Goal: Navigation & Orientation: Find specific page/section

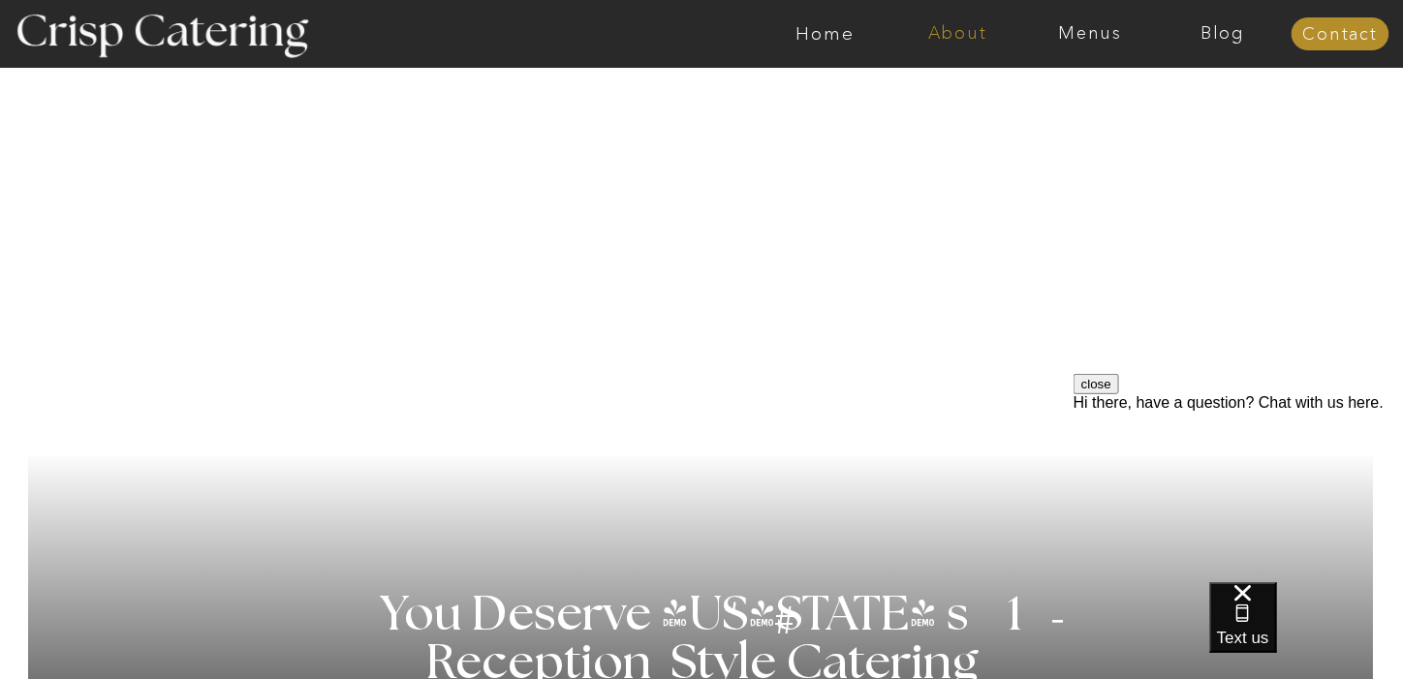
click at [956, 39] on nav "About" at bounding box center [957, 33] width 133 height 19
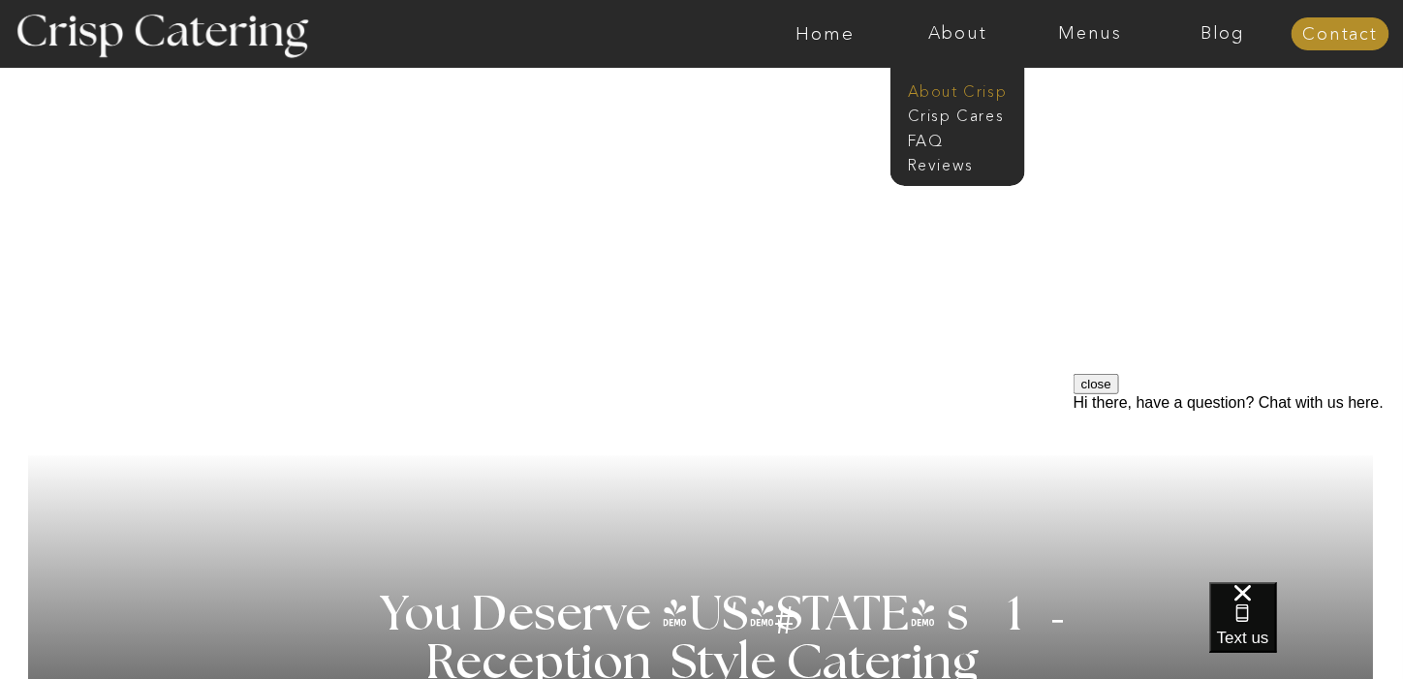
click at [955, 92] on nav "About Crisp" at bounding box center [963, 89] width 111 height 18
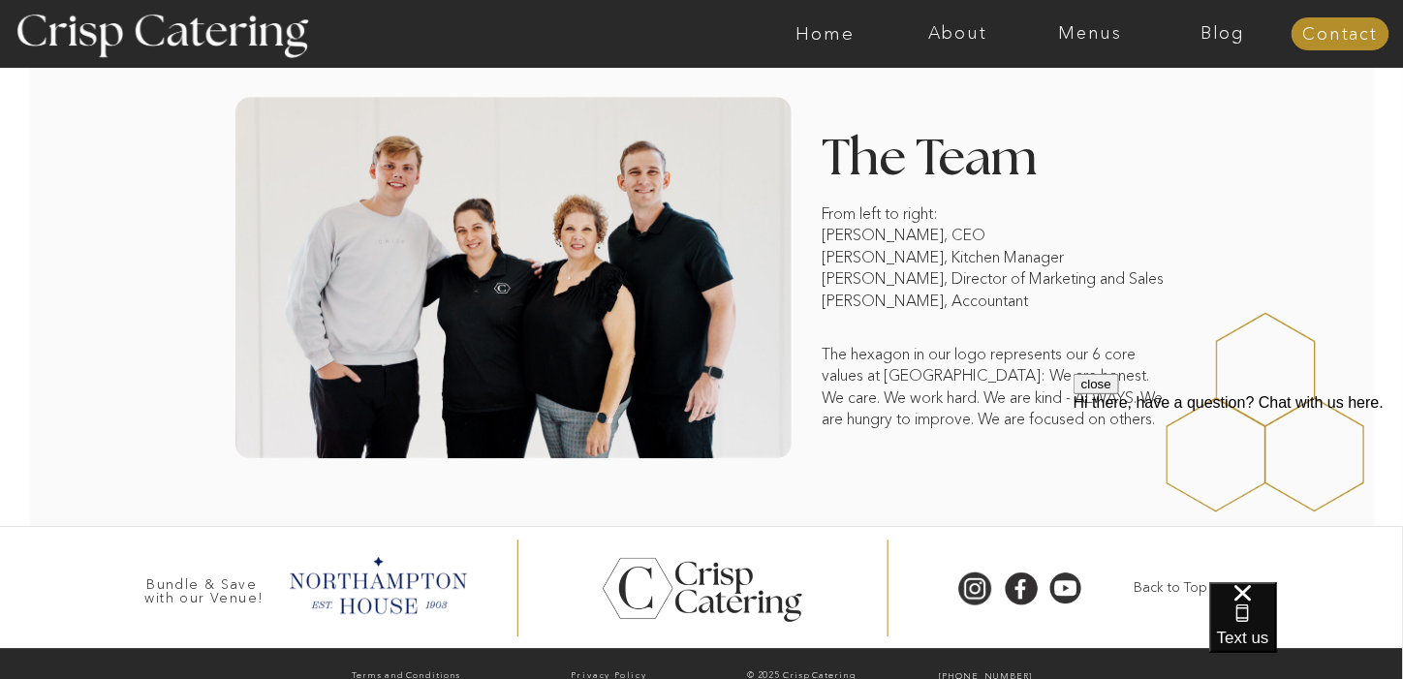
scroll to position [1555, 0]
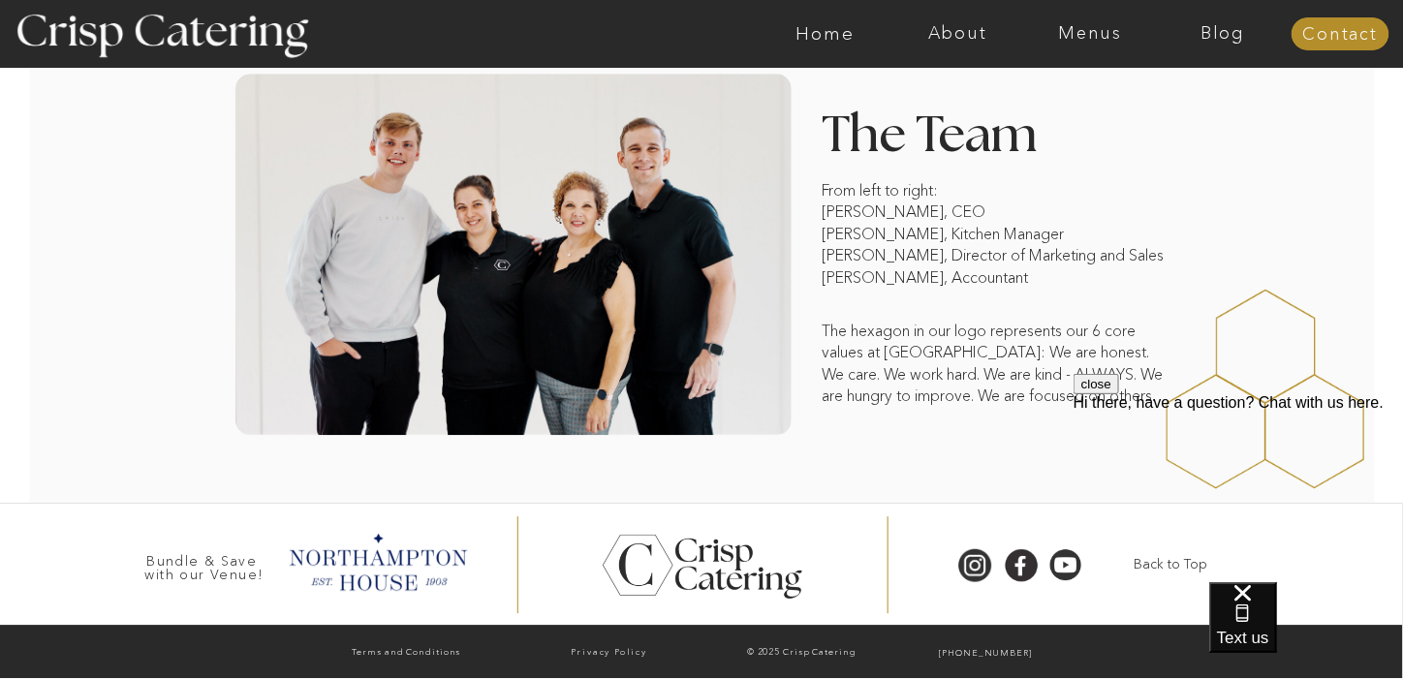
click at [1322, 224] on div at bounding box center [1256, 389] width 370 height 387
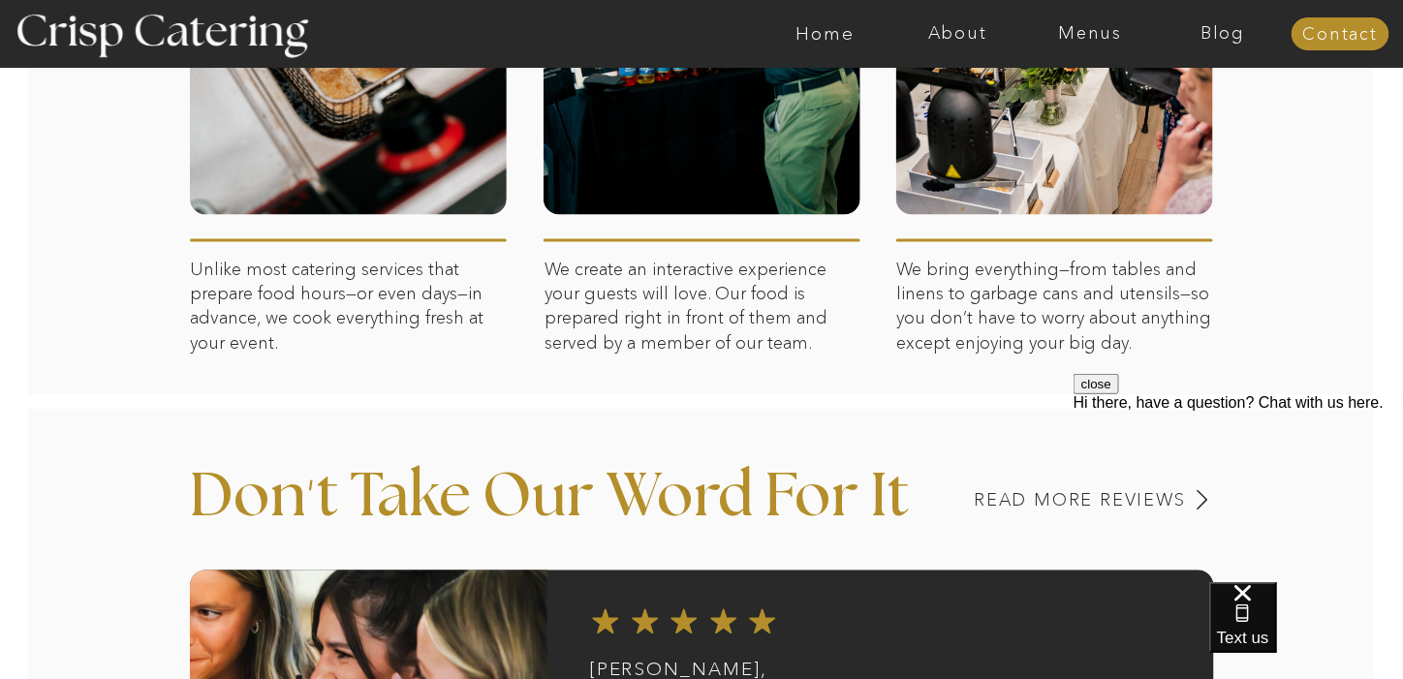
scroll to position [1202, 0]
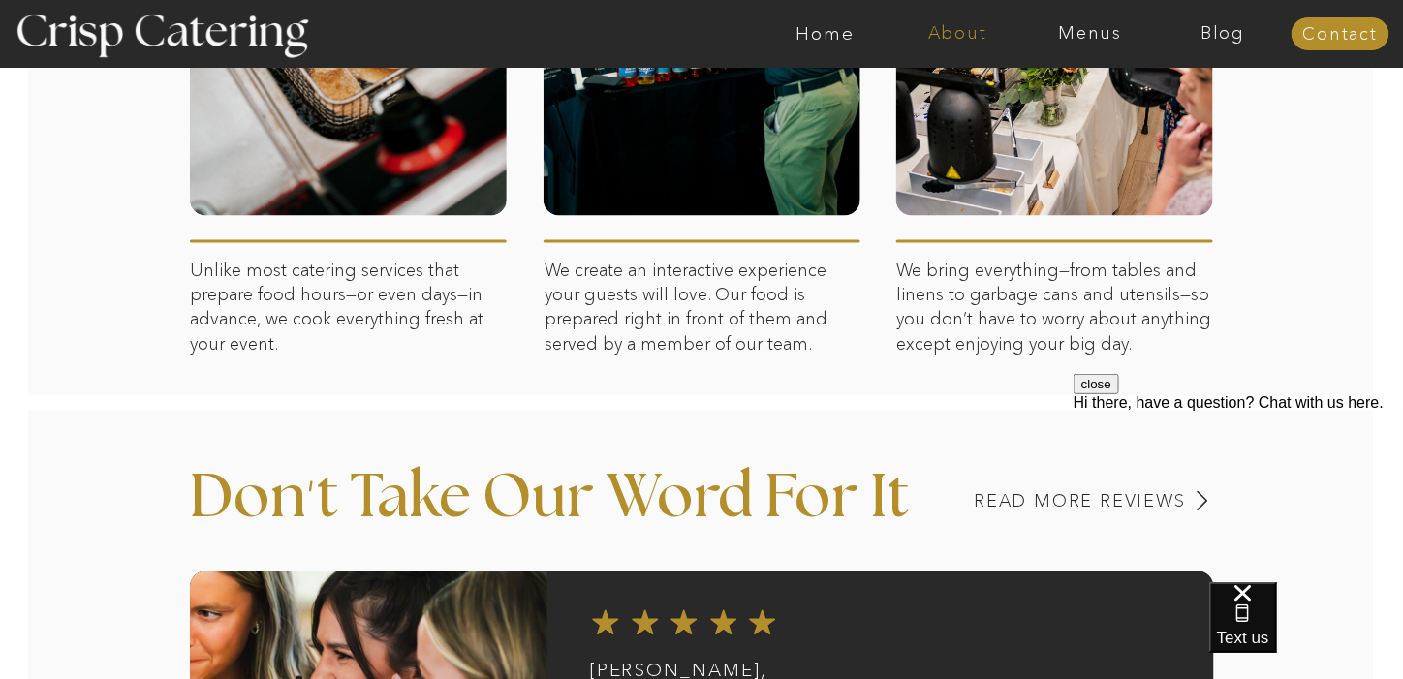
click at [969, 40] on nav "About" at bounding box center [957, 33] width 133 height 19
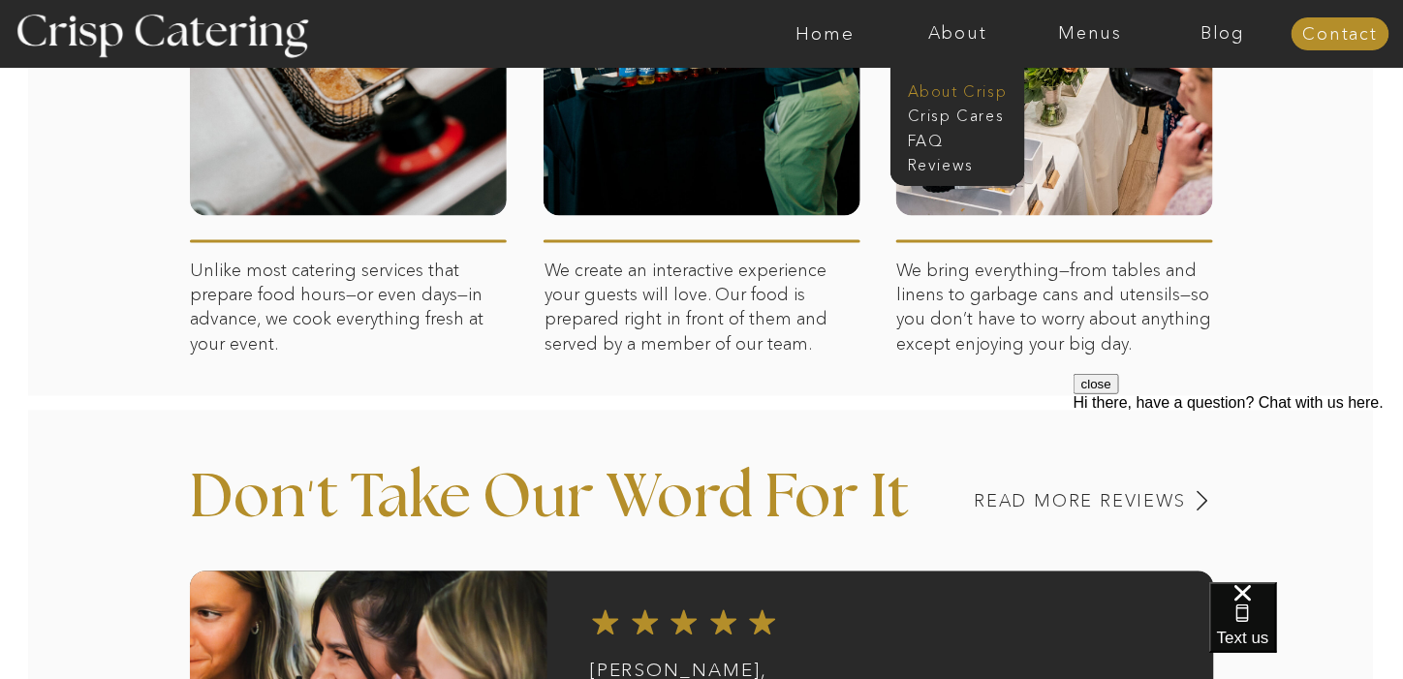
click at [944, 91] on nav "About Crisp" at bounding box center [963, 89] width 111 height 18
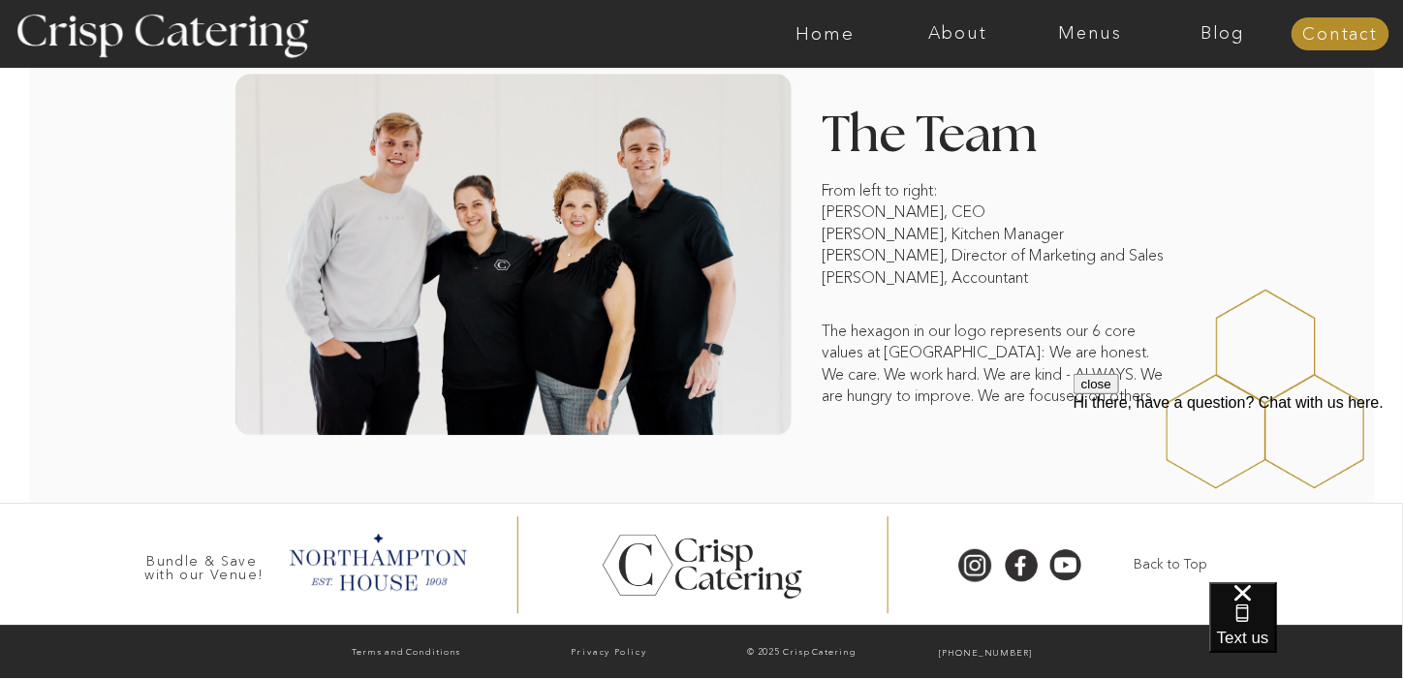
drag, startPoint x: 958, startPoint y: 655, endPoint x: 950, endPoint y: 538, distance: 117.6
click at [950, 538] on div at bounding box center [701, 564] width 6041 height 122
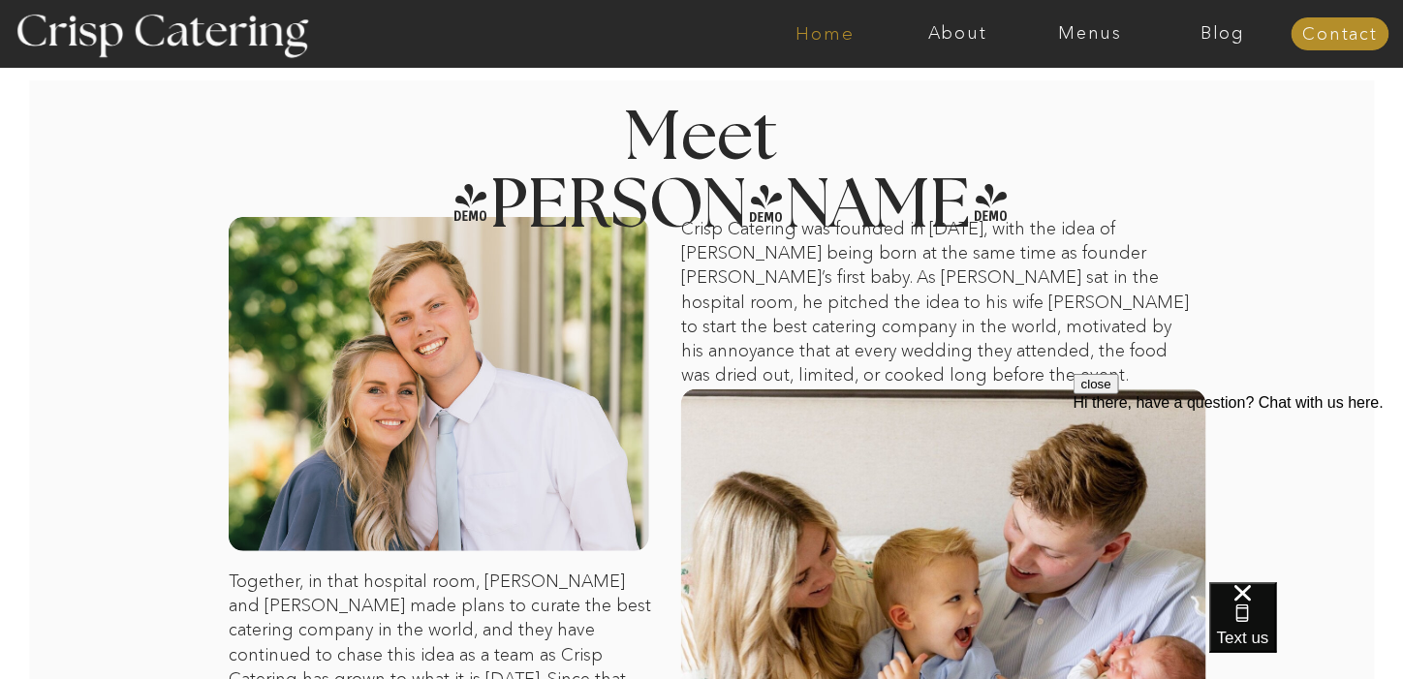
click at [831, 38] on nav "Home" at bounding box center [825, 33] width 133 height 19
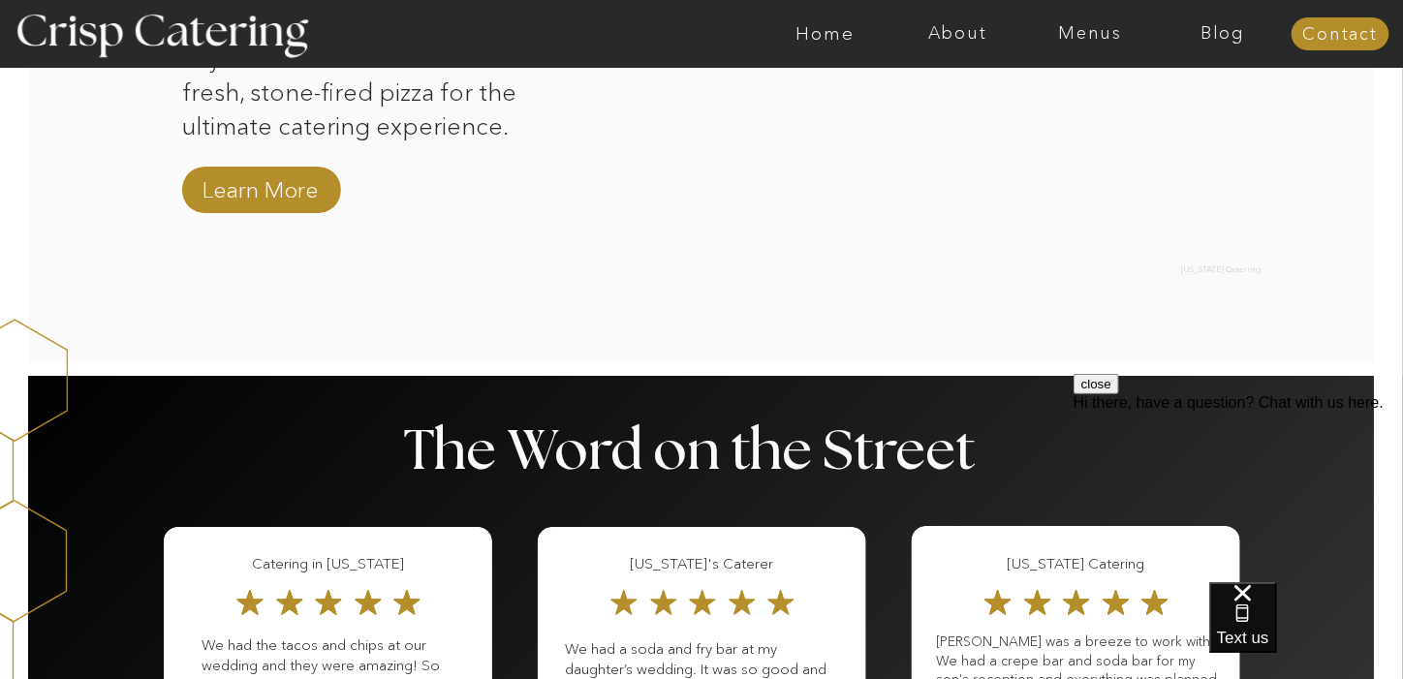
scroll to position [1355, 0]
